Goal: Task Accomplishment & Management: Use online tool/utility

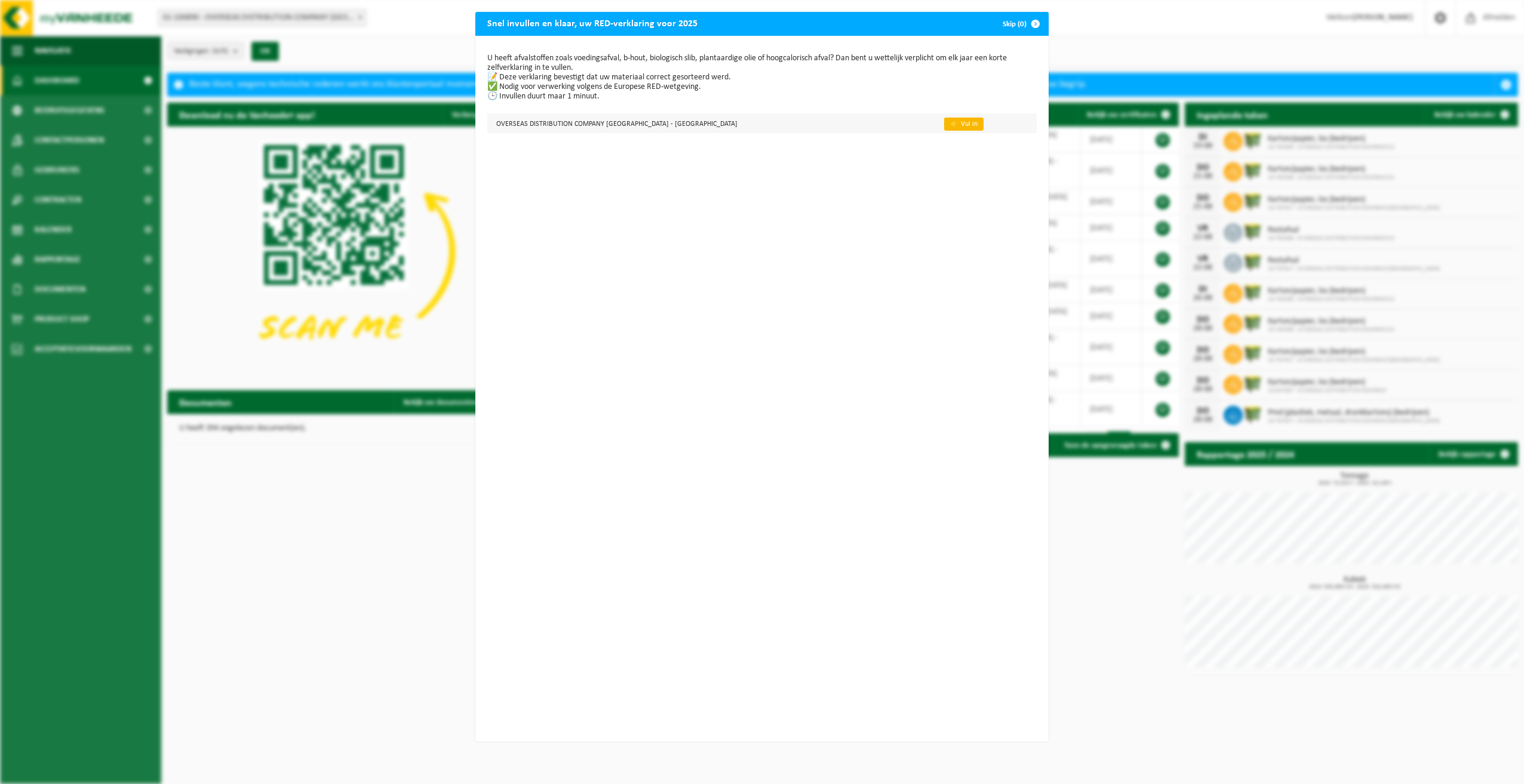
click at [944, 127] on link "👉 Vul in" at bounding box center [963, 124] width 39 height 13
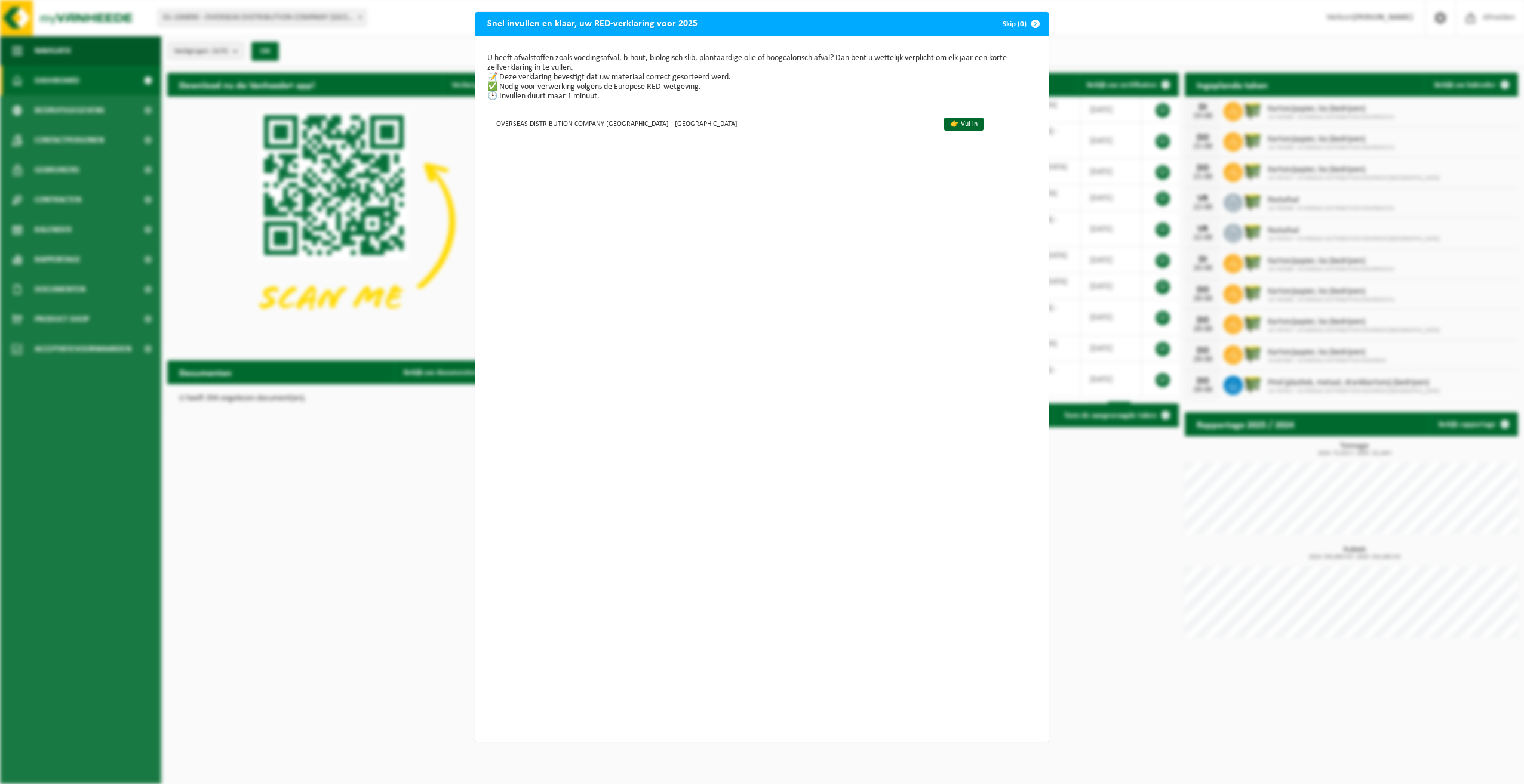
click at [1028, 27] on span "button" at bounding box center [1034, 24] width 24 height 24
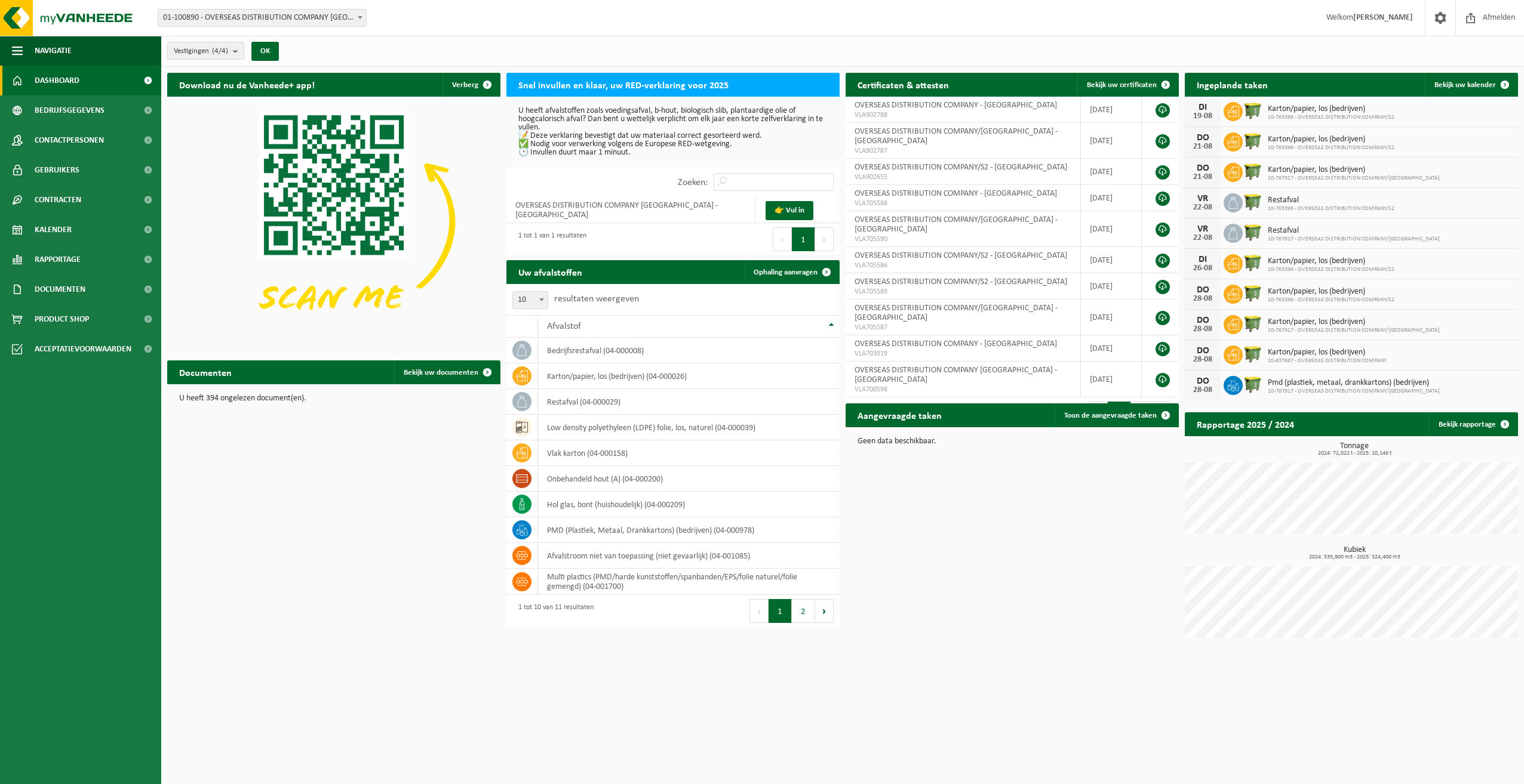
click at [364, 23] on span at bounding box center [360, 17] width 12 height 15
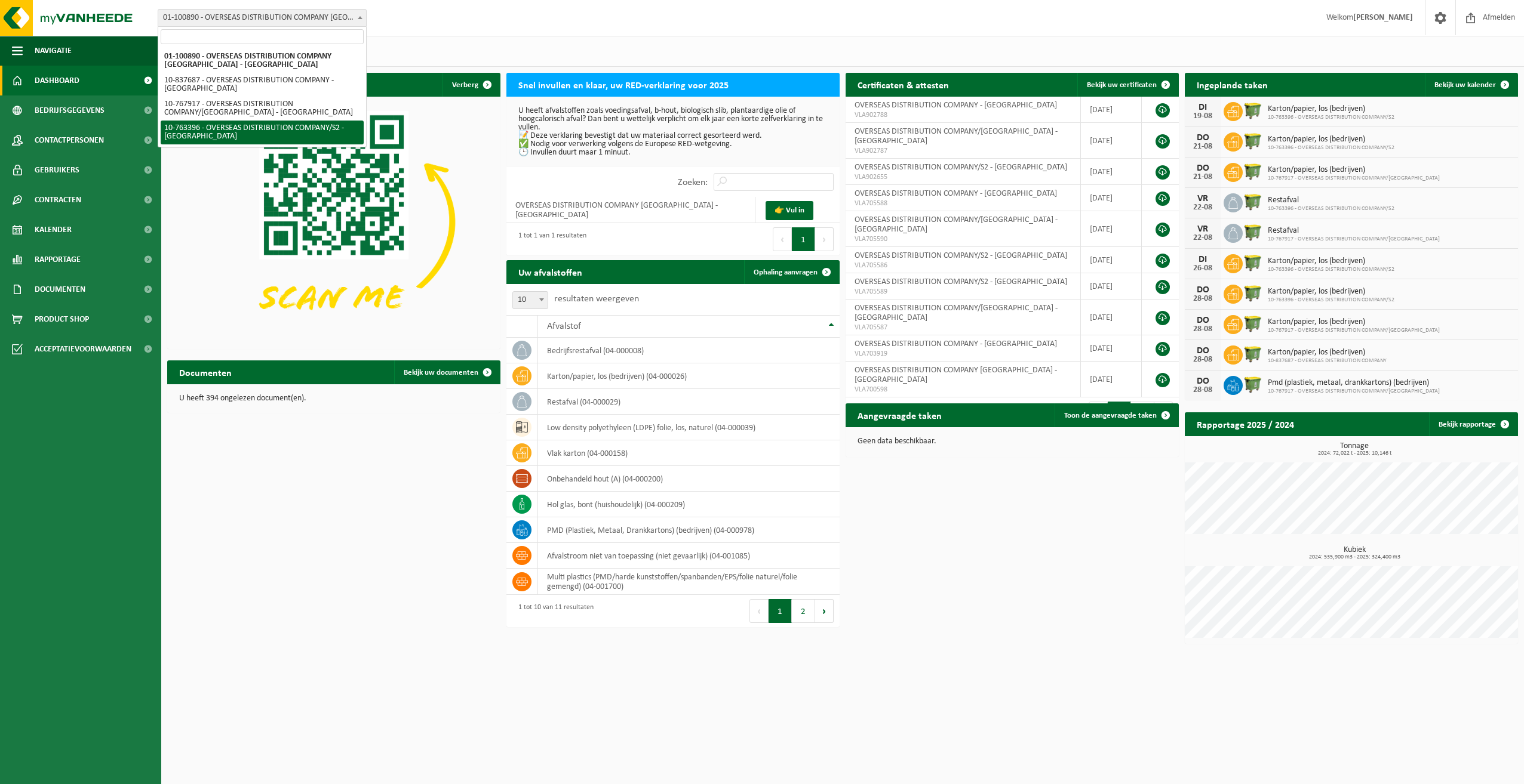
select select "14043"
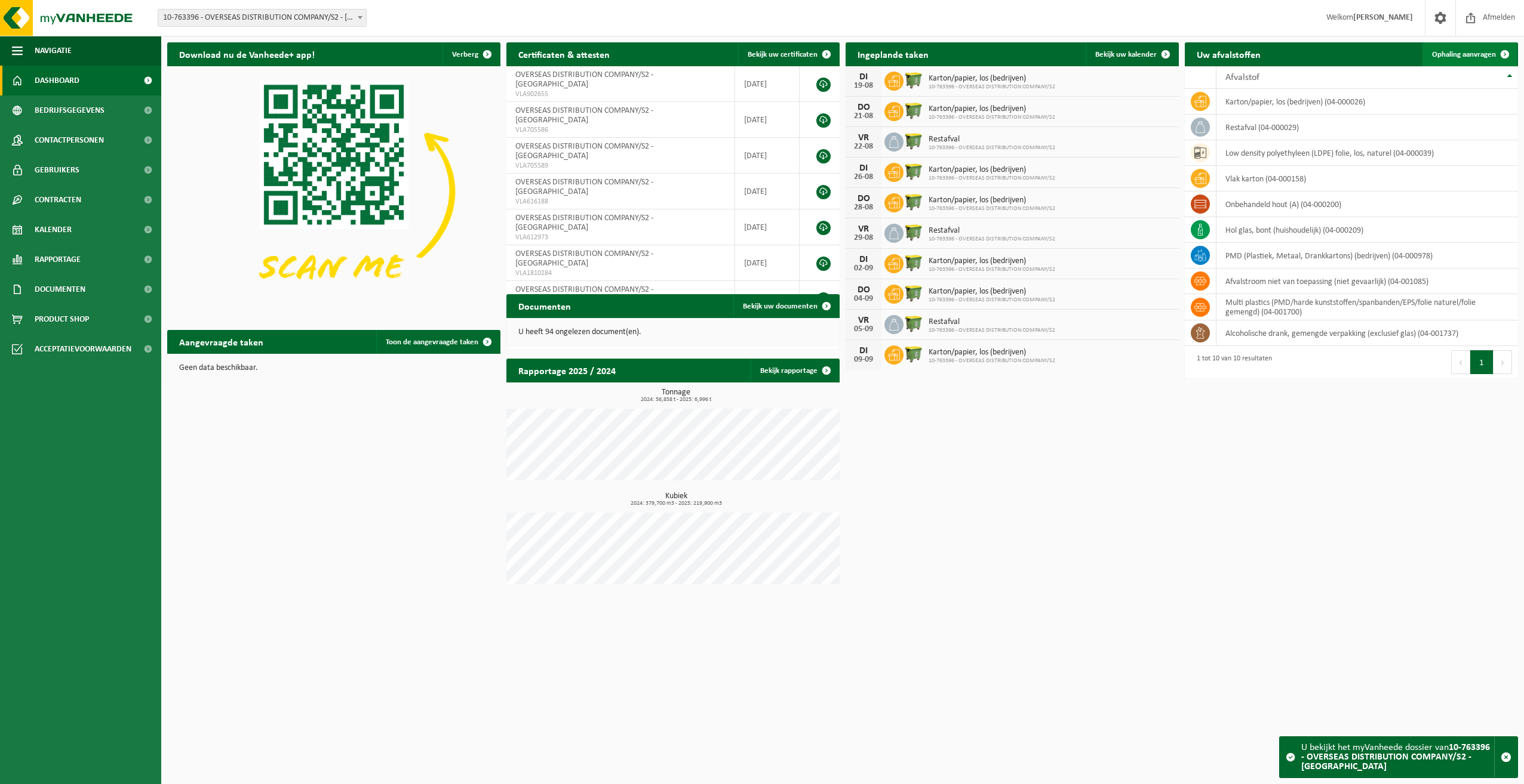
click at [1463, 51] on span "Ophaling aanvragen" at bounding box center [1463, 54] width 64 height 8
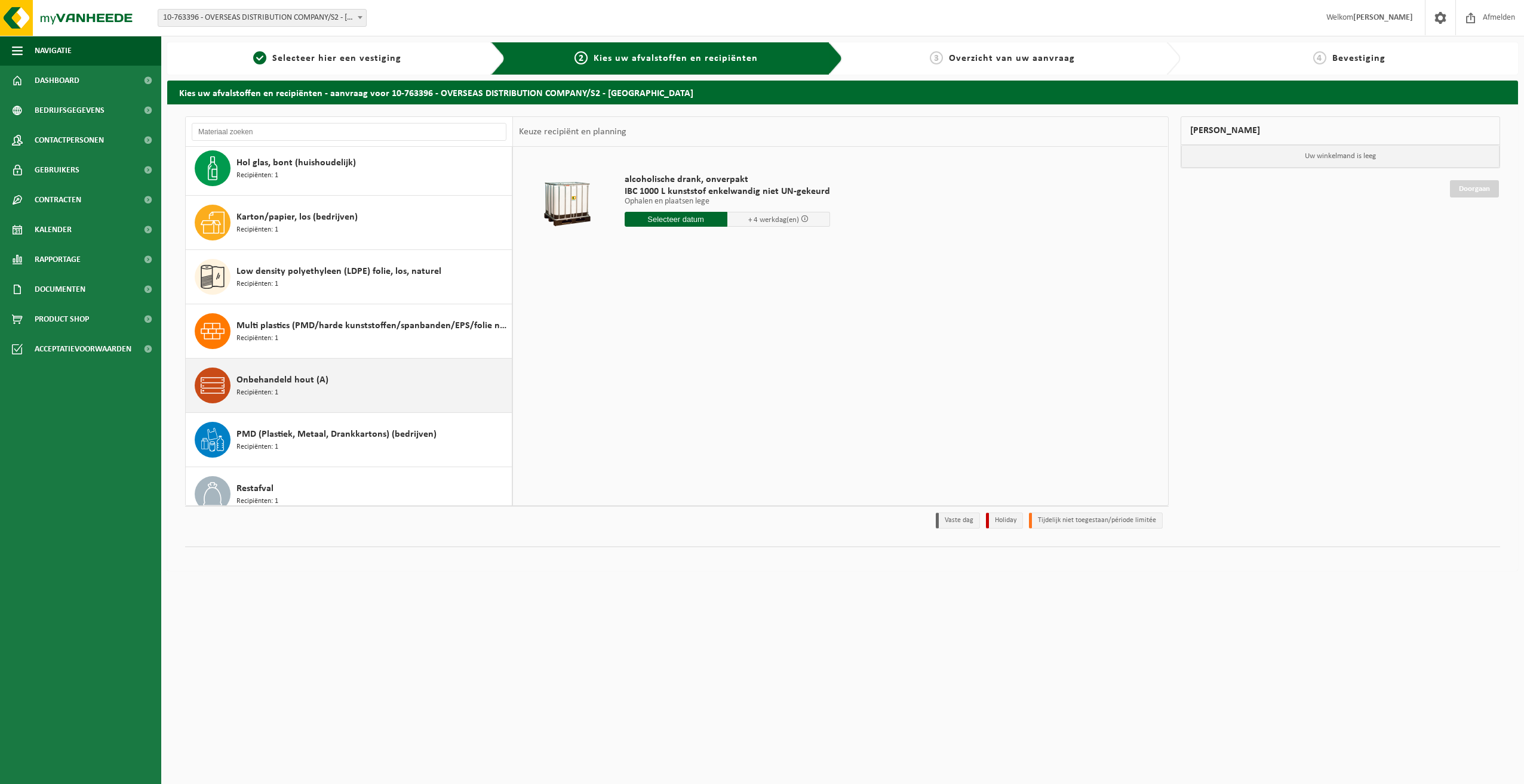
click at [268, 388] on span "Recipiënten: 1" at bounding box center [258, 393] width 42 height 11
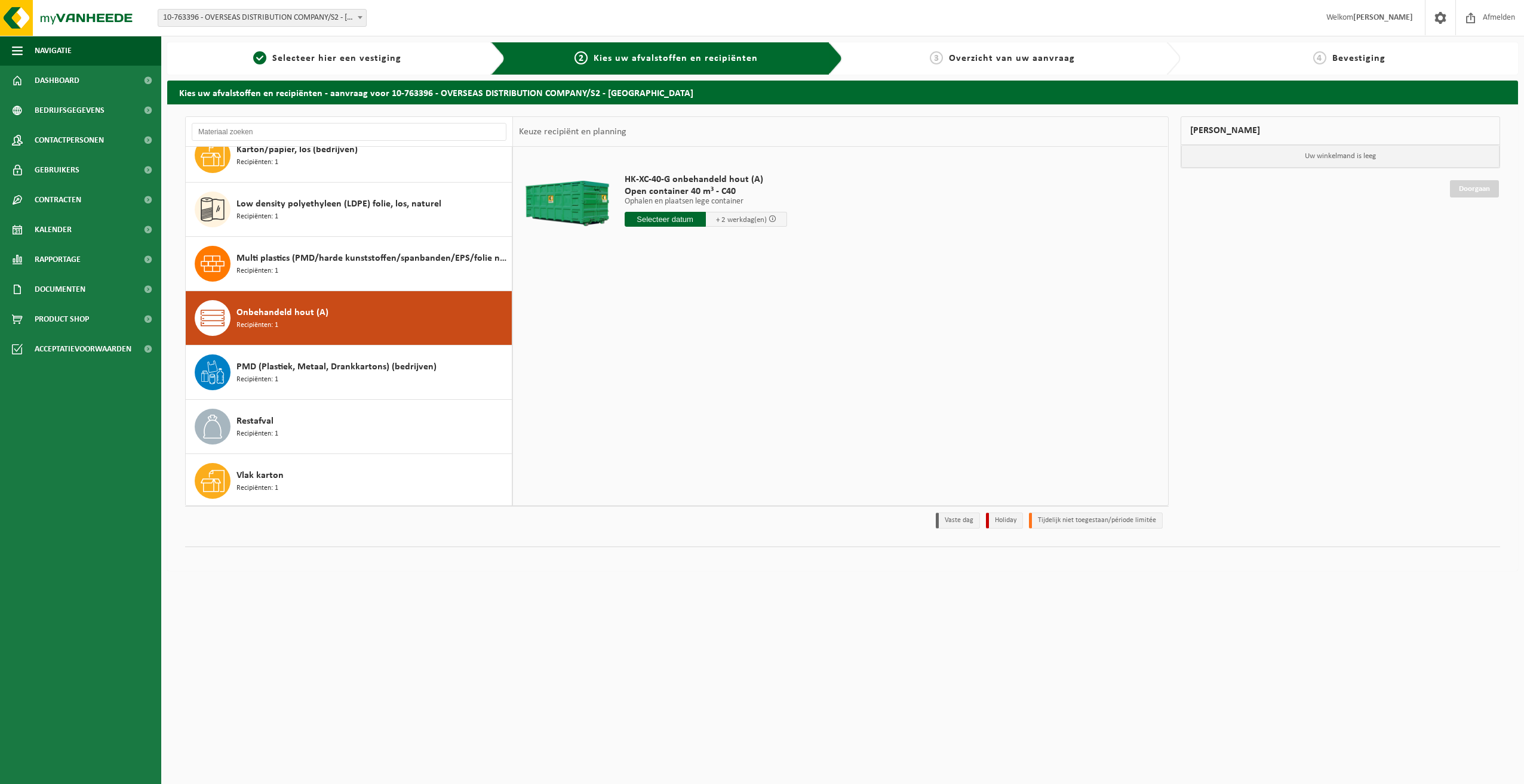
scroll to position [130, 0]
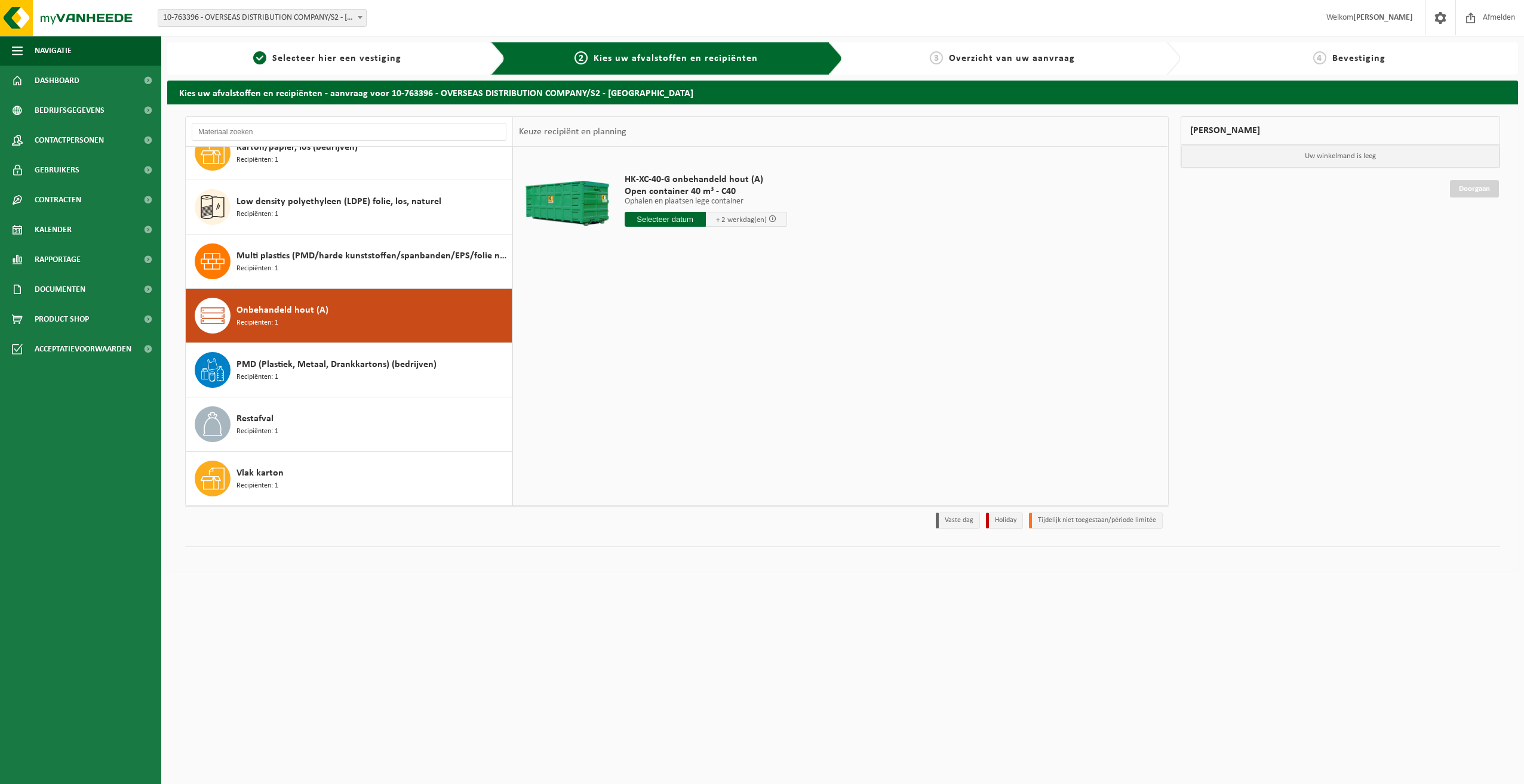
click at [260, 325] on span "Recipiënten: 1" at bounding box center [258, 323] width 42 height 11
click at [1486, 12] on span "Afmelden" at bounding box center [1498, 17] width 38 height 35
